Goal: Task Accomplishment & Management: Use online tool/utility

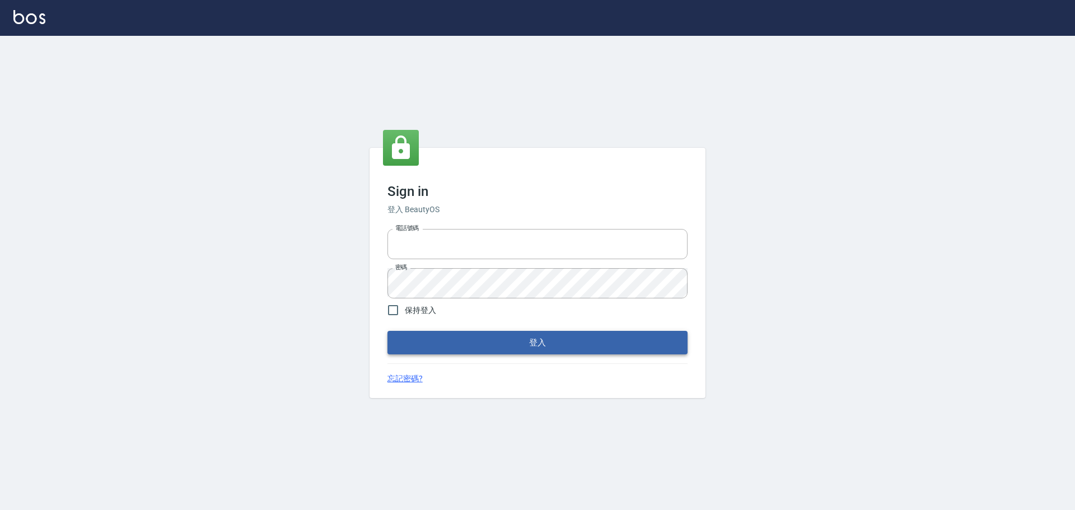
type input "0975350191"
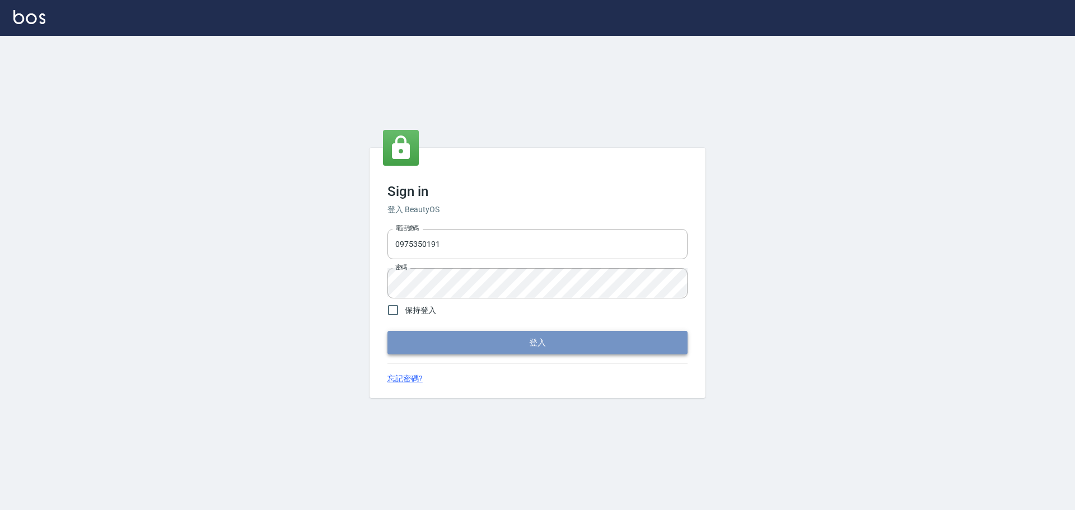
click at [460, 332] on button "登入" at bounding box center [537, 343] width 300 height 24
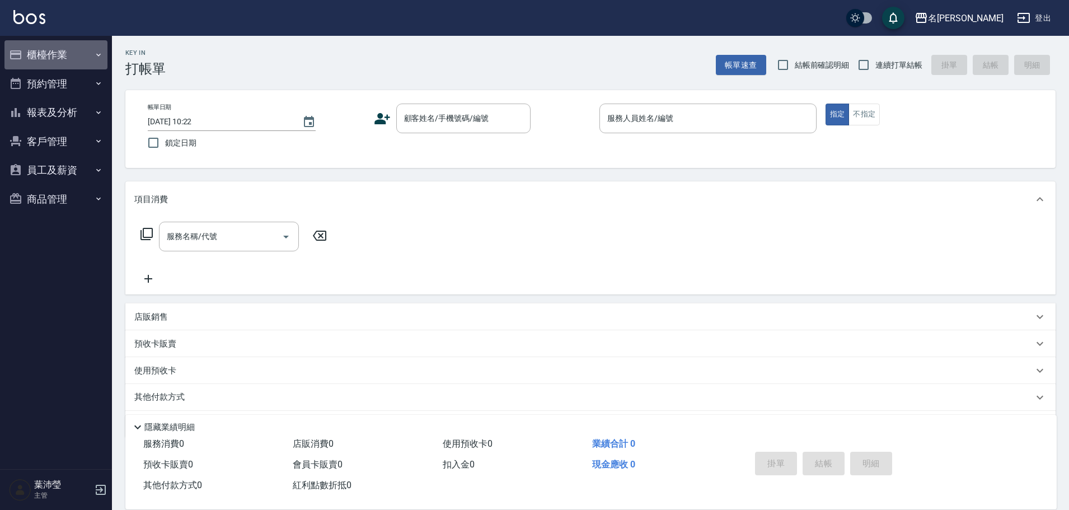
click at [41, 51] on button "櫃檯作業" at bounding box center [55, 54] width 103 height 29
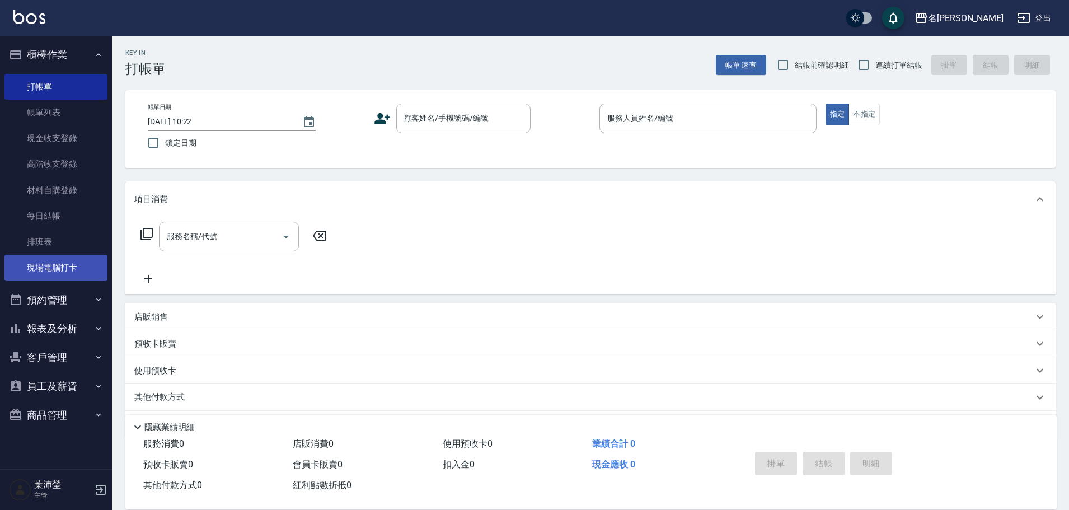
click at [101, 275] on link "現場電腦打卡" at bounding box center [55, 268] width 103 height 26
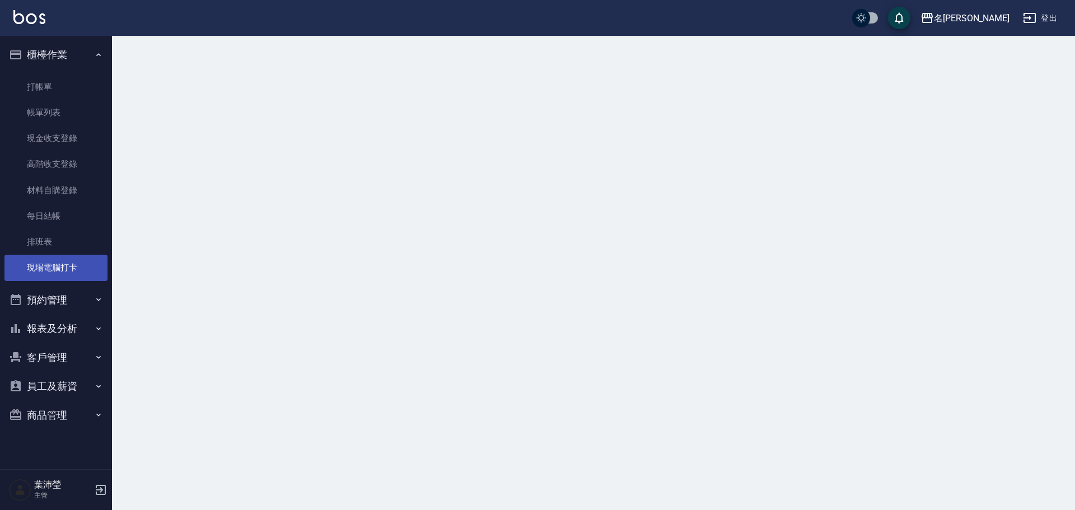
click at [101, 275] on link "現場電腦打卡" at bounding box center [55, 268] width 103 height 26
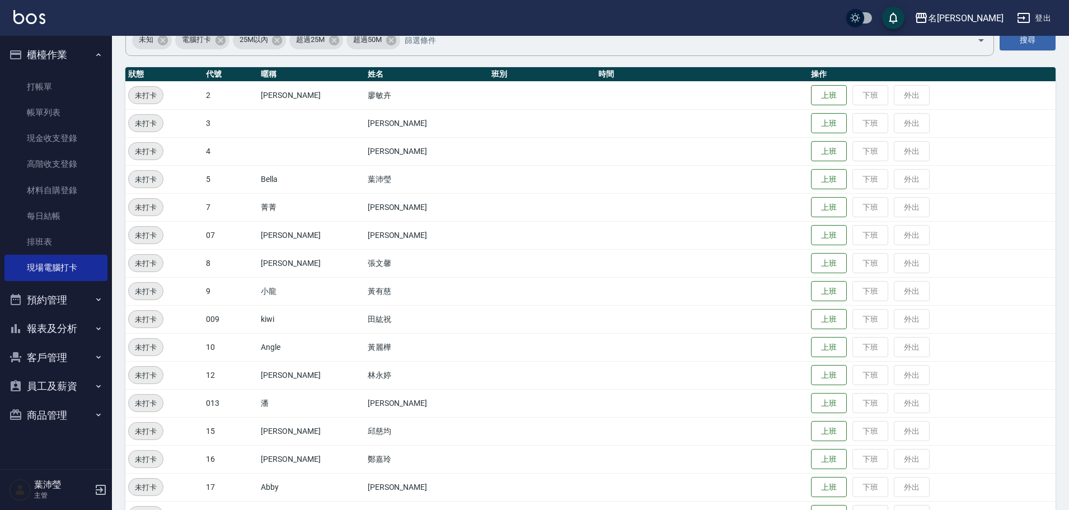
scroll to position [224, 0]
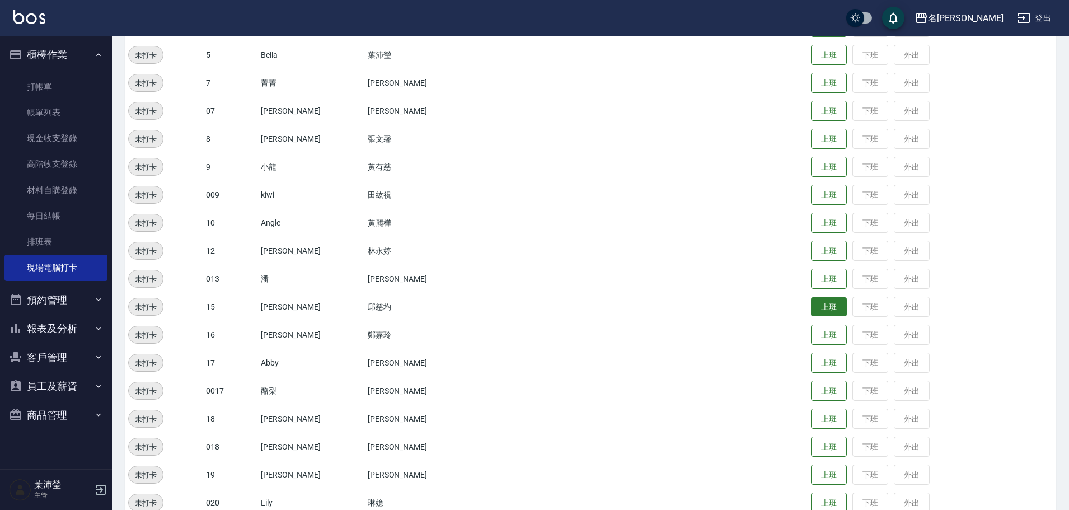
click at [813, 310] on button "上班" at bounding box center [829, 307] width 36 height 20
click at [811, 59] on button "上班" at bounding box center [829, 55] width 36 height 20
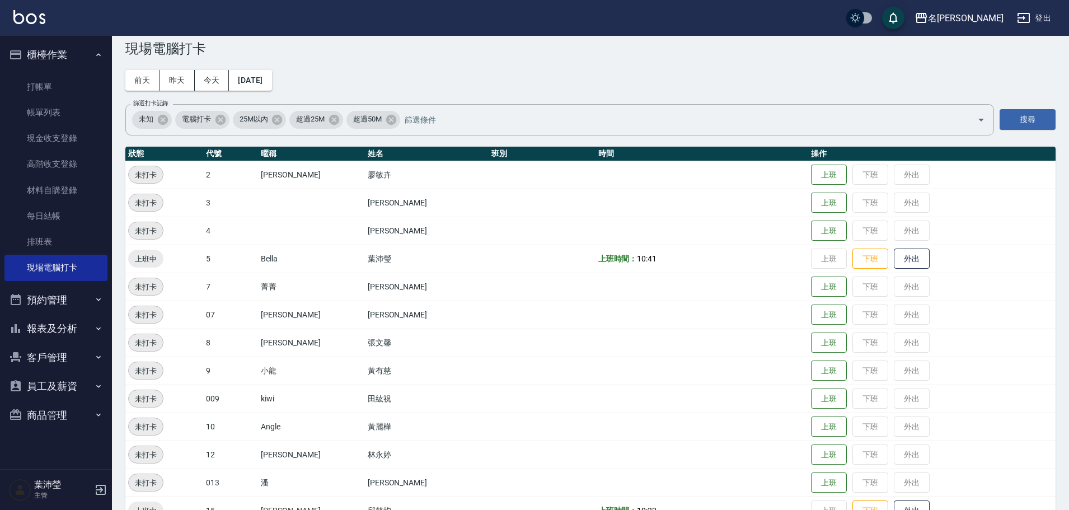
scroll to position [0, 0]
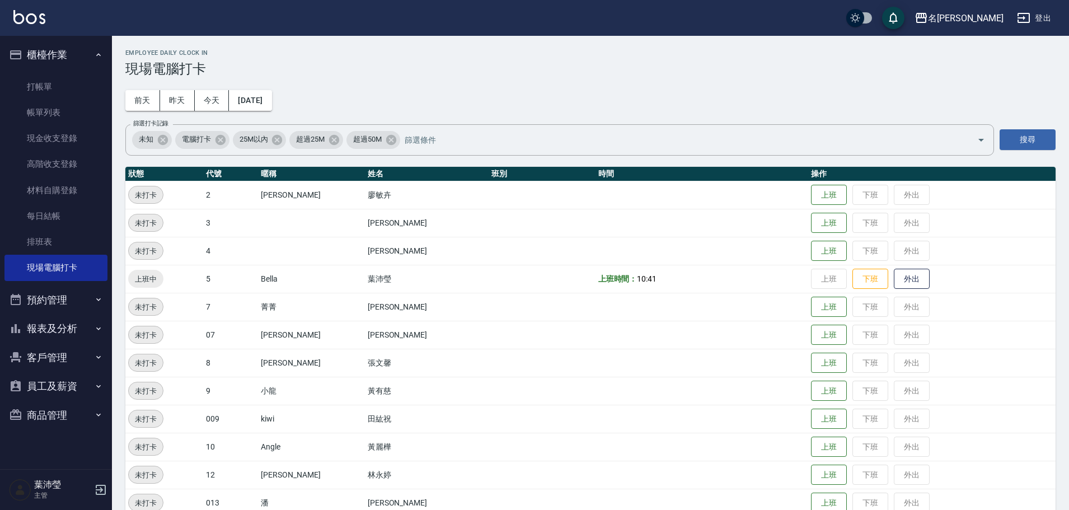
click at [844, 392] on td "上班 下班 外出" at bounding box center [931, 391] width 247 height 28
click at [818, 392] on button "上班" at bounding box center [829, 391] width 36 height 20
